Goal: Communication & Community: Answer question/provide support

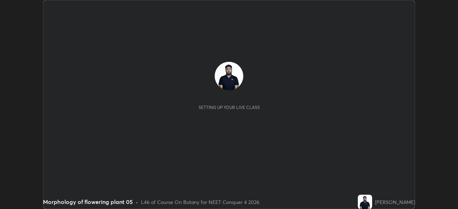
scroll to position [209, 458]
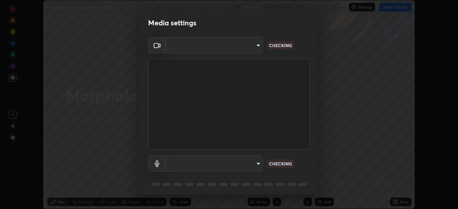
type input "f9c9e40c1fdfe5ebbc4e1433fe736b883486ebc84e0c1da292a4ca4c1bdb3432"
type input "default"
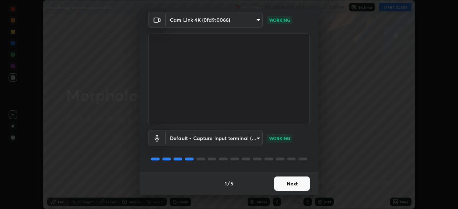
click at [298, 185] on button "Next" at bounding box center [292, 184] width 36 height 14
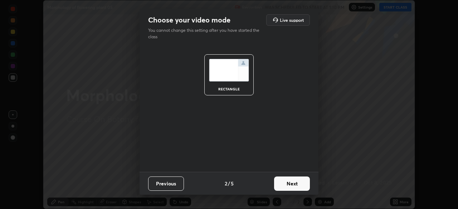
scroll to position [0, 0]
click at [297, 182] on button "Next" at bounding box center [292, 184] width 36 height 14
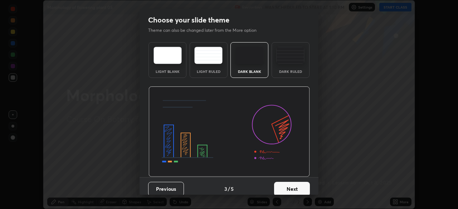
click at [298, 186] on button "Next" at bounding box center [292, 189] width 36 height 14
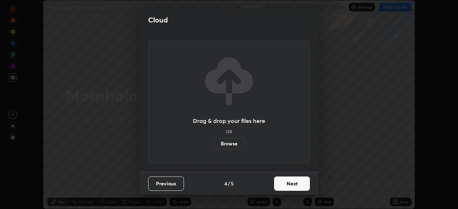
click at [299, 189] on button "Next" at bounding box center [292, 184] width 36 height 14
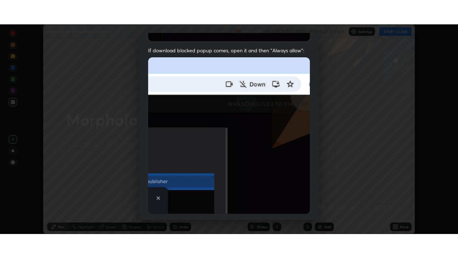
scroll to position [171, 0]
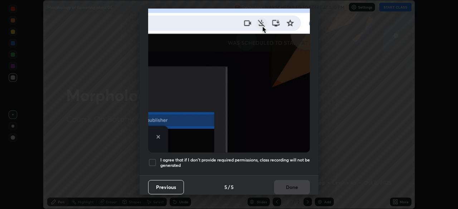
click at [157, 160] on div "I agree that if I don't provide required permissions, class recording will not …" at bounding box center [229, 162] width 162 height 9
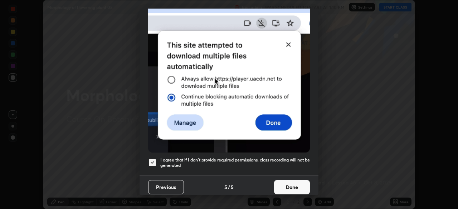
click at [282, 186] on button "Done" at bounding box center [292, 187] width 36 height 14
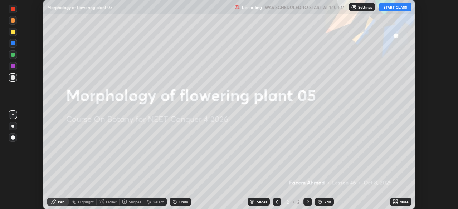
click at [397, 9] on button "START CLASS" at bounding box center [395, 7] width 32 height 9
click at [396, 204] on icon at bounding box center [397, 203] width 2 height 2
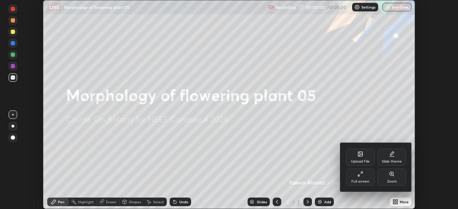
click at [370, 180] on div "Full screen" at bounding box center [360, 177] width 29 height 17
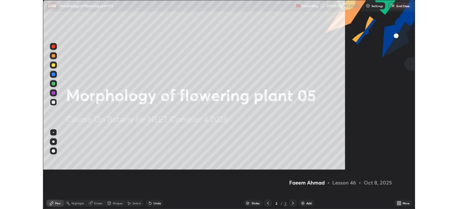
scroll to position [258, 458]
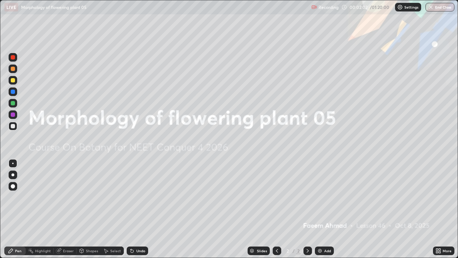
click at [324, 209] on div "Add" at bounding box center [327, 251] width 7 height 4
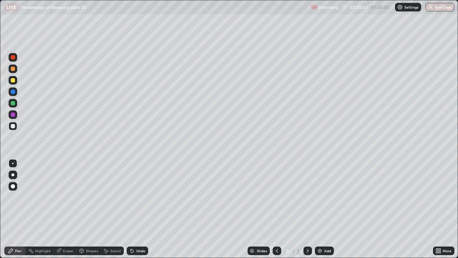
click at [15, 81] on div at bounding box center [13, 80] width 9 height 9
click at [13, 126] on div at bounding box center [13, 126] width 4 height 4
click at [14, 80] on div at bounding box center [13, 80] width 4 height 4
click at [139, 209] on div "Undo" at bounding box center [140, 251] width 9 height 4
click at [15, 126] on div at bounding box center [13, 126] width 9 height 9
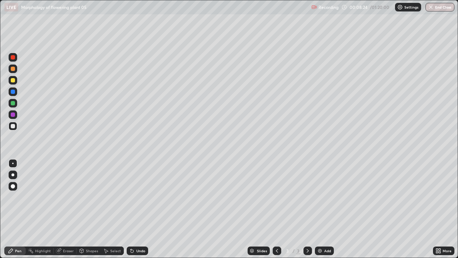
click at [16, 80] on div at bounding box center [13, 80] width 9 height 9
click at [17, 125] on div at bounding box center [13, 126] width 9 height 9
click at [136, 209] on div "Undo" at bounding box center [140, 251] width 9 height 4
click at [146, 209] on div "Undo" at bounding box center [137, 250] width 21 height 9
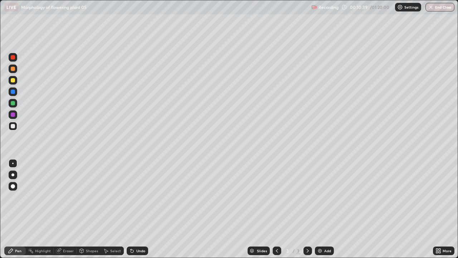
click at [146, 209] on div "Undo" at bounding box center [137, 250] width 21 height 9
click at [145, 209] on div "Undo" at bounding box center [137, 250] width 21 height 9
click at [14, 79] on div at bounding box center [13, 80] width 4 height 4
click at [16, 126] on div at bounding box center [13, 126] width 9 height 9
click at [325, 209] on div "Add" at bounding box center [324, 250] width 19 height 9
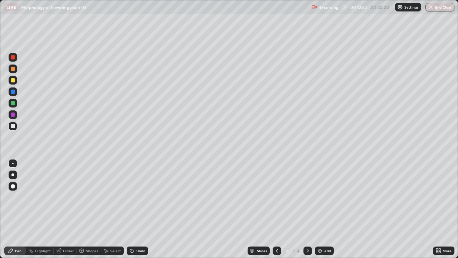
click at [15, 81] on div at bounding box center [13, 80] width 9 height 9
click at [277, 209] on icon at bounding box center [277, 251] width 2 height 4
click at [306, 209] on icon at bounding box center [308, 251] width 6 height 6
click at [14, 125] on div at bounding box center [13, 126] width 4 height 4
click at [15, 80] on div at bounding box center [13, 80] width 9 height 9
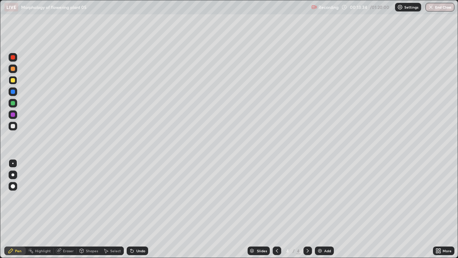
click at [131, 209] on div "Undo" at bounding box center [137, 250] width 21 height 9
click at [134, 209] on div "Undo" at bounding box center [137, 250] width 21 height 9
click at [136, 209] on div "Undo" at bounding box center [140, 251] width 9 height 4
click at [137, 209] on div "Undo" at bounding box center [140, 251] width 9 height 4
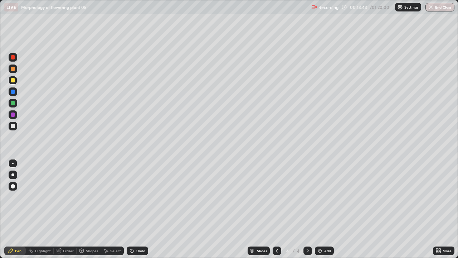
click at [15, 127] on div at bounding box center [13, 126] width 9 height 9
click at [138, 209] on div "Undo" at bounding box center [137, 250] width 21 height 9
click at [138, 209] on div "Undo" at bounding box center [140, 251] width 9 height 4
click at [14, 79] on div at bounding box center [13, 80] width 4 height 4
click at [14, 125] on div at bounding box center [13, 126] width 4 height 4
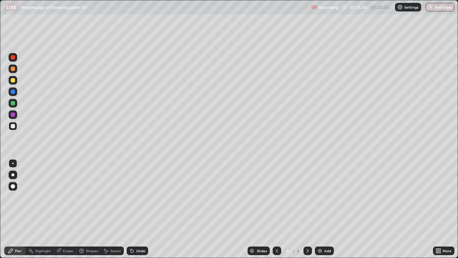
click at [135, 209] on div "Undo" at bounding box center [137, 250] width 21 height 9
click at [13, 80] on div at bounding box center [13, 80] width 4 height 4
click at [13, 126] on div at bounding box center [13, 126] width 4 height 4
click at [143, 209] on div "Undo" at bounding box center [140, 251] width 9 height 4
click at [140, 209] on div "Undo" at bounding box center [140, 251] width 9 height 4
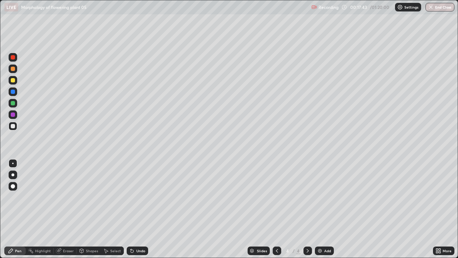
click at [140, 209] on div "Undo" at bounding box center [140, 251] width 9 height 4
click at [326, 209] on div "Add" at bounding box center [324, 250] width 19 height 9
click at [15, 80] on div at bounding box center [13, 80] width 9 height 9
click at [13, 127] on div at bounding box center [13, 126] width 4 height 4
click at [307, 209] on icon at bounding box center [308, 251] width 6 height 6
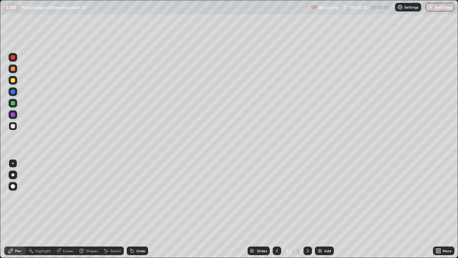
click at [319, 209] on div "Add" at bounding box center [324, 250] width 19 height 9
click at [16, 79] on div at bounding box center [13, 80] width 9 height 9
click at [276, 209] on icon at bounding box center [277, 251] width 6 height 6
click at [307, 209] on icon at bounding box center [308, 251] width 2 height 4
click at [15, 126] on div at bounding box center [13, 126] width 4 height 4
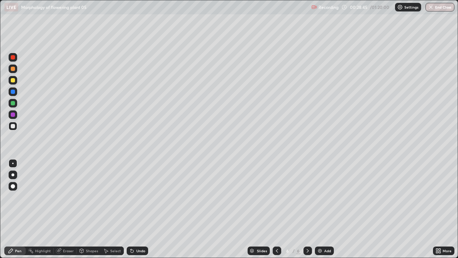
click at [16, 82] on div at bounding box center [13, 80] width 9 height 9
click at [16, 124] on div at bounding box center [13, 126] width 9 height 9
click at [138, 209] on div "Undo" at bounding box center [137, 250] width 21 height 9
click at [15, 102] on div at bounding box center [13, 103] width 4 height 4
click at [67, 209] on div "Eraser" at bounding box center [68, 251] width 11 height 4
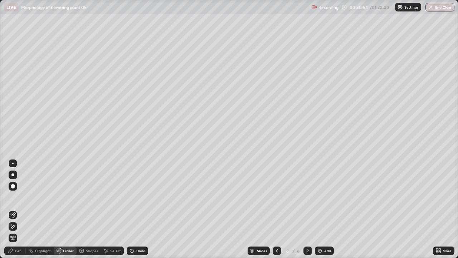
click at [14, 209] on icon at bounding box center [13, 226] width 6 height 6
click at [141, 209] on div "Undo" at bounding box center [137, 250] width 21 height 9
click at [140, 209] on div "Undo" at bounding box center [140, 251] width 9 height 4
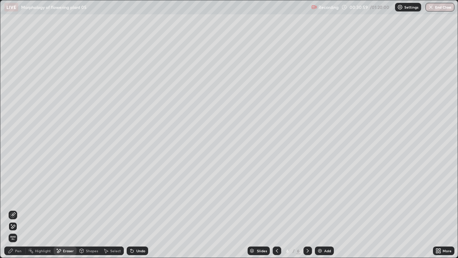
click at [140, 209] on div "Undo" at bounding box center [140, 251] width 9 height 4
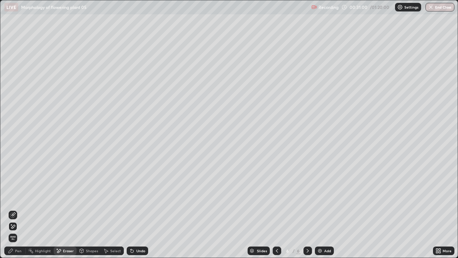
click at [140, 209] on div "Undo" at bounding box center [140, 251] width 9 height 4
click at [19, 209] on div "Pen" at bounding box center [18, 251] width 6 height 4
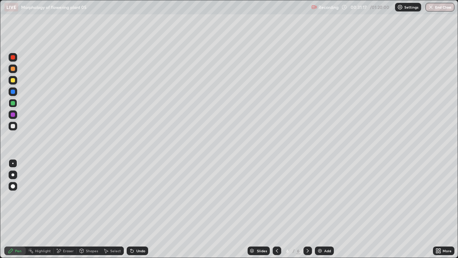
click at [14, 129] on div at bounding box center [13, 126] width 9 height 9
click at [138, 209] on div "Undo" at bounding box center [140, 251] width 9 height 4
click at [14, 80] on div at bounding box center [13, 80] width 4 height 4
click at [276, 209] on div at bounding box center [277, 250] width 9 height 14
click at [277, 209] on icon at bounding box center [277, 251] width 6 height 6
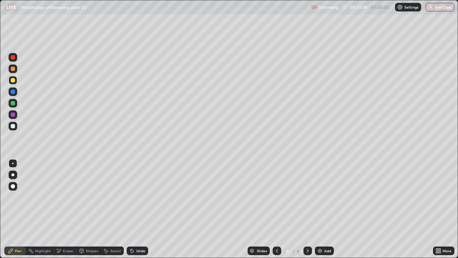
click at [276, 209] on icon at bounding box center [277, 251] width 6 height 6
click at [307, 209] on icon at bounding box center [308, 251] width 6 height 6
click at [16, 127] on div at bounding box center [13, 126] width 9 height 9
click at [308, 209] on icon at bounding box center [308, 251] width 6 height 6
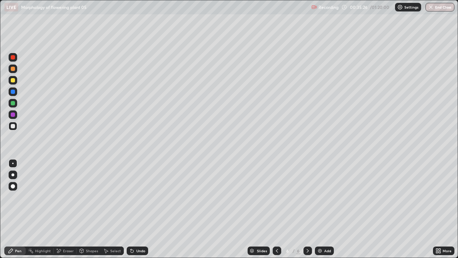
click at [307, 209] on icon at bounding box center [308, 251] width 6 height 6
click at [143, 209] on div "Undo" at bounding box center [140, 251] width 9 height 4
click at [91, 209] on div "Shapes" at bounding box center [89, 250] width 24 height 9
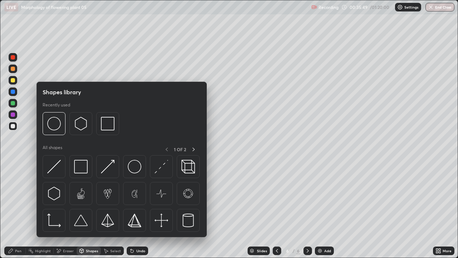
click at [141, 209] on div "Undo" at bounding box center [140, 251] width 9 height 4
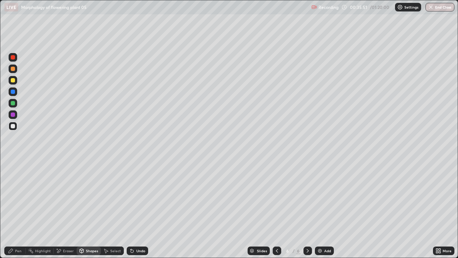
click at [93, 209] on div "Shapes" at bounding box center [92, 251] width 12 height 4
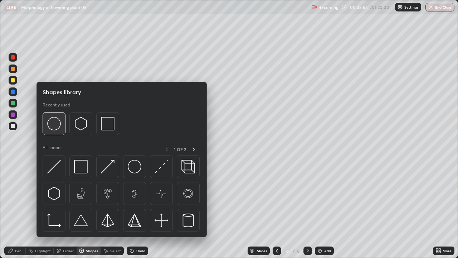
click at [60, 121] on img at bounding box center [54, 124] width 14 height 14
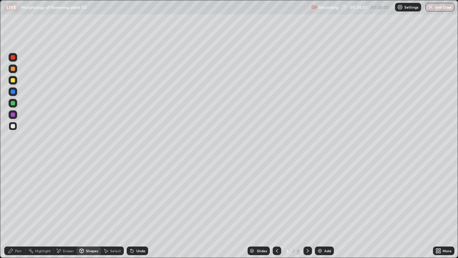
click at [21, 209] on div "Pen" at bounding box center [14, 250] width 21 height 9
click at [140, 209] on div "Undo" at bounding box center [137, 250] width 21 height 9
click at [137, 209] on div "Undo" at bounding box center [137, 250] width 21 height 9
click at [141, 209] on div "Undo" at bounding box center [140, 251] width 9 height 4
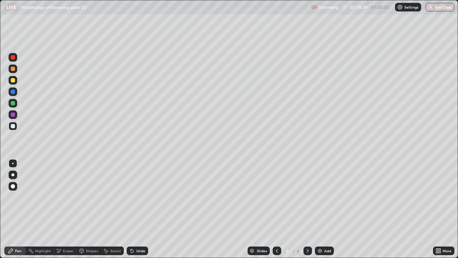
click at [139, 209] on div "Undo" at bounding box center [140, 251] width 9 height 4
click at [322, 209] on div "Add" at bounding box center [324, 250] width 19 height 9
click at [12, 82] on div at bounding box center [13, 80] width 4 height 4
click at [16, 125] on div at bounding box center [13, 126] width 9 height 9
click at [138, 209] on div "Undo" at bounding box center [137, 250] width 21 height 9
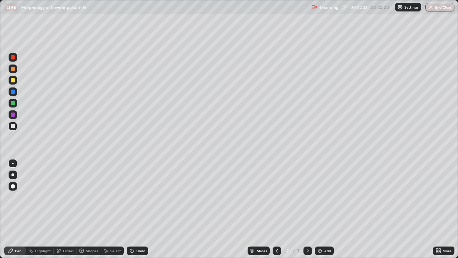
click at [141, 209] on div "Undo" at bounding box center [140, 251] width 9 height 4
click at [137, 209] on div "Undo" at bounding box center [140, 251] width 9 height 4
click at [133, 209] on icon at bounding box center [132, 251] width 6 height 6
click at [131, 209] on icon at bounding box center [131, 249] width 1 height 1
click at [15, 80] on div at bounding box center [13, 80] width 9 height 9
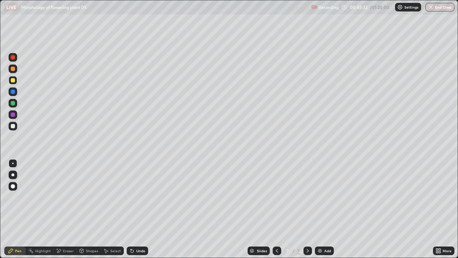
click at [14, 127] on div at bounding box center [13, 126] width 4 height 4
click at [277, 209] on icon at bounding box center [277, 251] width 6 height 6
click at [308, 209] on icon at bounding box center [308, 251] width 6 height 6
click at [142, 209] on div "Undo" at bounding box center [140, 251] width 9 height 4
click at [15, 80] on div at bounding box center [13, 80] width 9 height 9
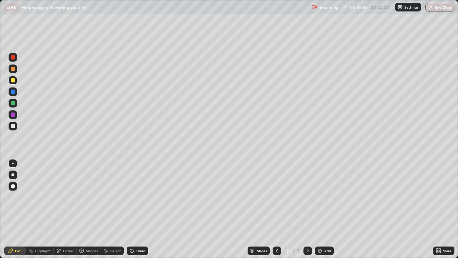
click at [15, 126] on div at bounding box center [13, 126] width 9 height 9
click at [138, 209] on div "Undo" at bounding box center [140, 251] width 9 height 4
click at [146, 209] on div "Undo" at bounding box center [137, 250] width 21 height 9
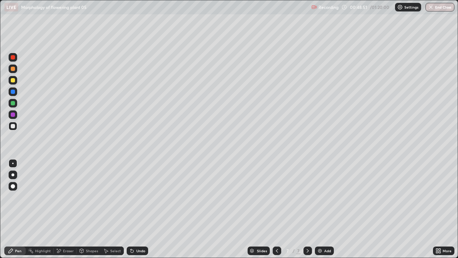
click at [307, 209] on icon at bounding box center [308, 251] width 6 height 6
click at [320, 209] on img at bounding box center [320, 251] width 6 height 6
click at [13, 80] on div at bounding box center [13, 80] width 4 height 4
click at [14, 126] on div at bounding box center [13, 126] width 4 height 4
click at [140, 209] on div "Undo" at bounding box center [140, 251] width 9 height 4
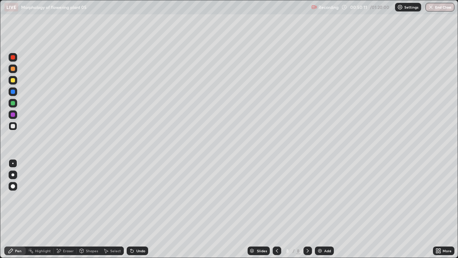
click at [140, 209] on div "Undo" at bounding box center [140, 251] width 9 height 4
click at [138, 209] on div "Undo" at bounding box center [140, 251] width 9 height 4
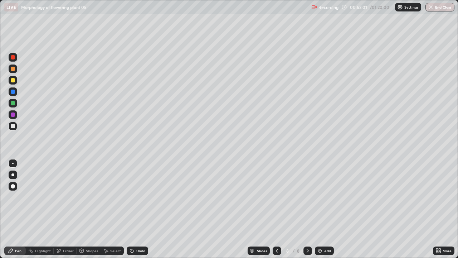
click at [140, 209] on div "Undo" at bounding box center [140, 251] width 9 height 4
click at [324, 209] on div "Add" at bounding box center [327, 251] width 7 height 4
click at [15, 82] on div at bounding box center [13, 80] width 9 height 9
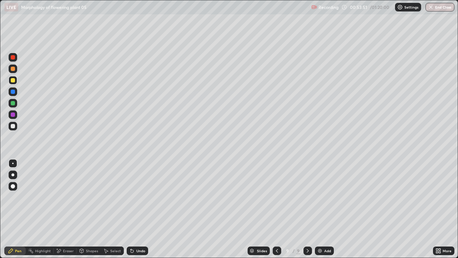
click at [137, 209] on div "Undo" at bounding box center [140, 251] width 9 height 4
click at [16, 126] on div at bounding box center [13, 126] width 9 height 9
click at [133, 209] on icon at bounding box center [132, 251] width 6 height 6
click at [136, 209] on div "Undo" at bounding box center [140, 251] width 9 height 4
click at [138, 209] on div "Undo" at bounding box center [140, 251] width 9 height 4
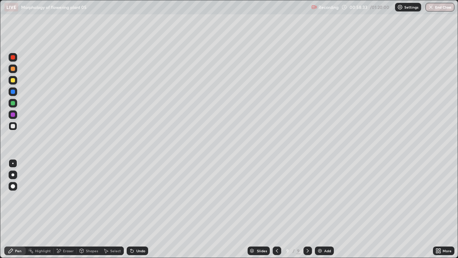
click at [138, 209] on div "Undo" at bounding box center [140, 251] width 9 height 4
click at [324, 209] on div "Add" at bounding box center [327, 251] width 7 height 4
click at [15, 81] on div at bounding box center [13, 80] width 4 height 4
click at [15, 126] on div at bounding box center [13, 126] width 4 height 4
click at [15, 128] on div at bounding box center [13, 126] width 9 height 9
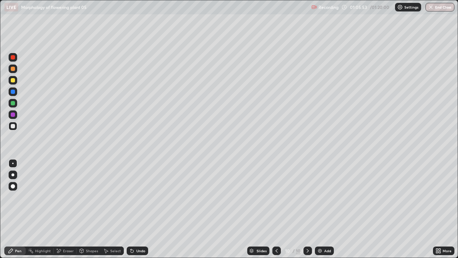
click at [328, 209] on div "Add" at bounding box center [327, 251] width 7 height 4
click at [12, 80] on div at bounding box center [13, 80] width 4 height 4
click at [14, 126] on div at bounding box center [13, 126] width 4 height 4
click at [325, 209] on div "Add" at bounding box center [327, 251] width 7 height 4
click at [14, 79] on div at bounding box center [13, 80] width 4 height 4
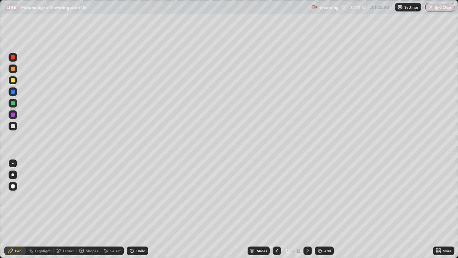
click at [15, 126] on div at bounding box center [13, 126] width 9 height 9
click at [14, 81] on div at bounding box center [13, 80] width 4 height 4
click at [19, 125] on div "Erase all" at bounding box center [12, 128] width 17 height 229
click at [14, 127] on div at bounding box center [13, 126] width 4 height 4
click at [14, 79] on div at bounding box center [13, 80] width 4 height 4
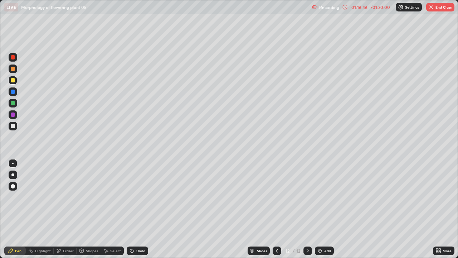
click at [15, 124] on div at bounding box center [13, 126] width 9 height 9
click at [13, 80] on div at bounding box center [13, 80] width 4 height 4
click at [331, 209] on div "Add" at bounding box center [324, 250] width 19 height 9
click at [13, 126] on div at bounding box center [13, 126] width 4 height 4
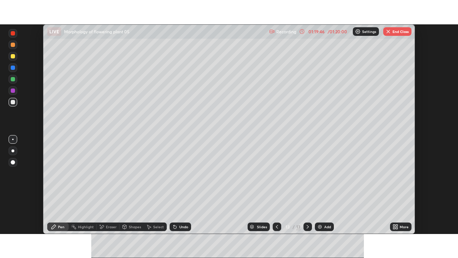
scroll to position [35566, 35317]
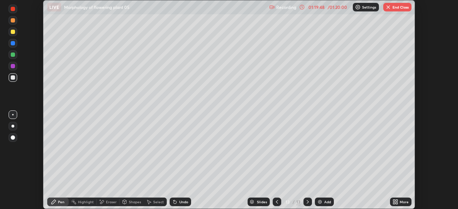
click at [396, 201] on icon at bounding box center [397, 201] width 2 height 2
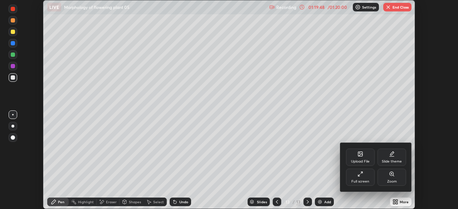
click at [362, 175] on icon at bounding box center [360, 174] width 6 height 6
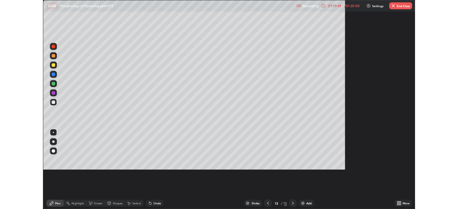
scroll to position [258, 458]
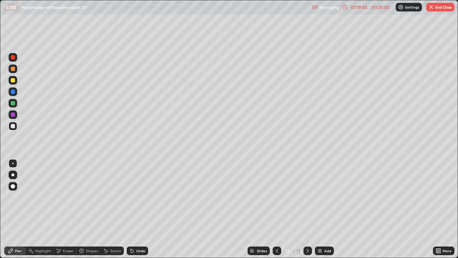
click at [141, 209] on div "Undo" at bounding box center [140, 251] width 9 height 4
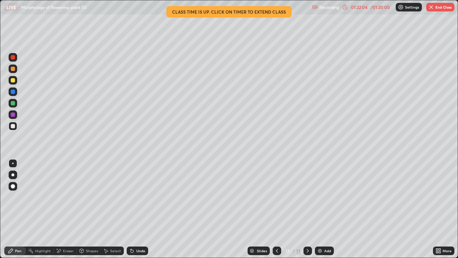
click at [436, 4] on button "End Class" at bounding box center [440, 7] width 28 height 9
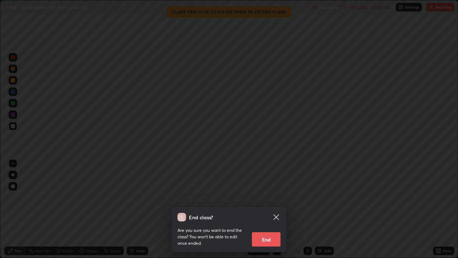
click at [270, 209] on button "End" at bounding box center [266, 239] width 29 height 14
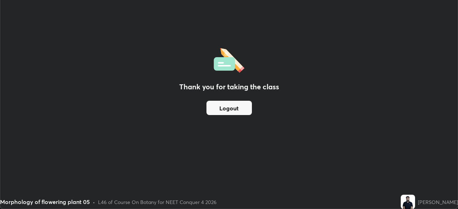
scroll to position [35566, 35317]
